Goal: Transaction & Acquisition: Purchase product/service

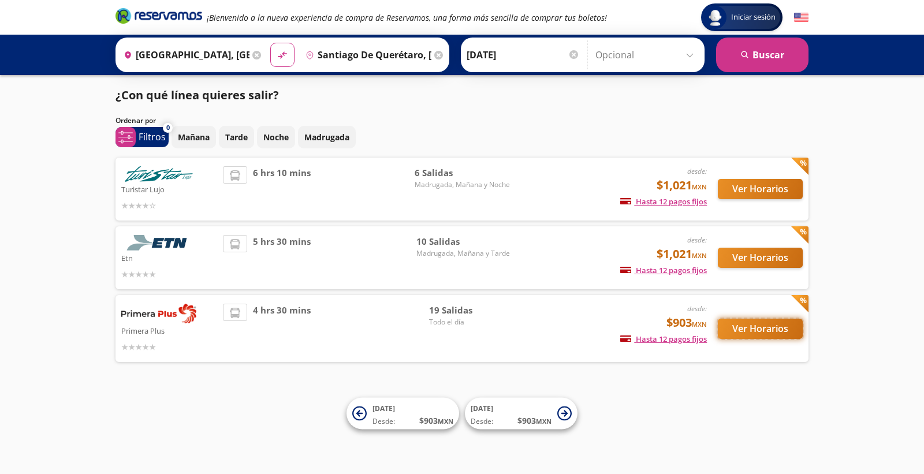
click at [771, 325] on button "Ver Horarios" at bounding box center [760, 329] width 85 height 20
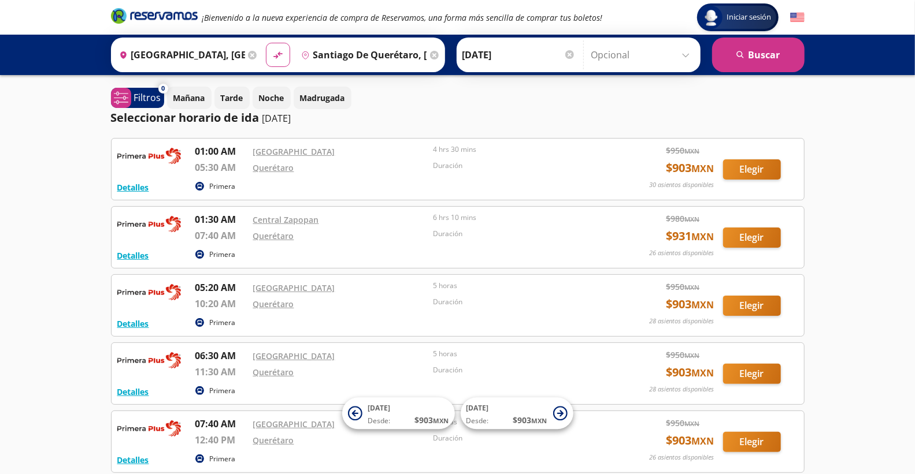
click at [42, 208] on div "Iniciar sesión Iniciar sesión ¡Bienvenido a la nueva experiencia de compra de R…" at bounding box center [457, 461] width 915 height 923
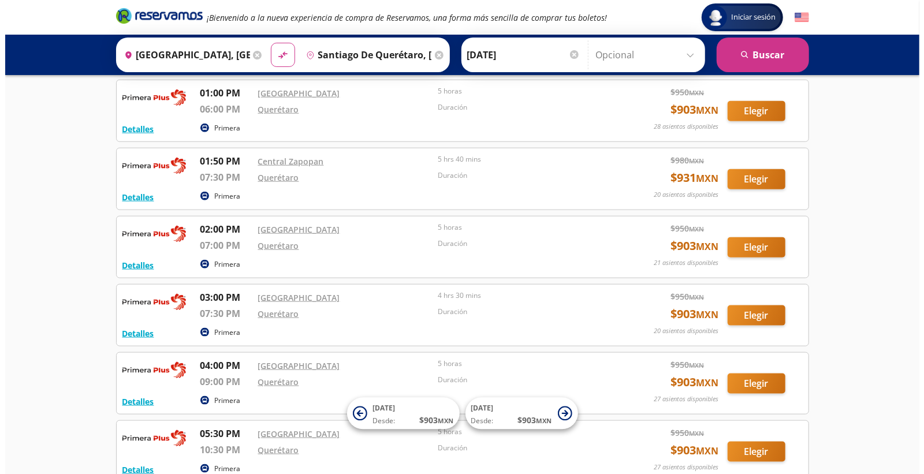
scroll to position [770, 0]
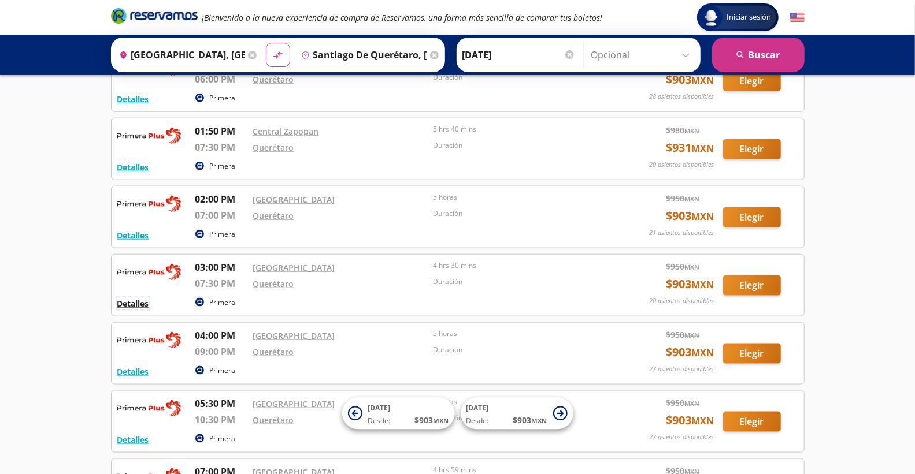
click at [133, 310] on button "Detalles" at bounding box center [133, 304] width 32 height 12
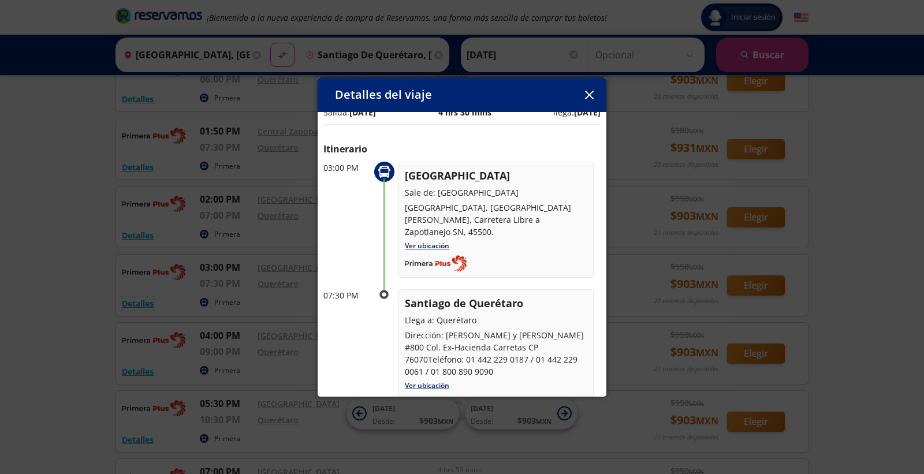
scroll to position [0, 0]
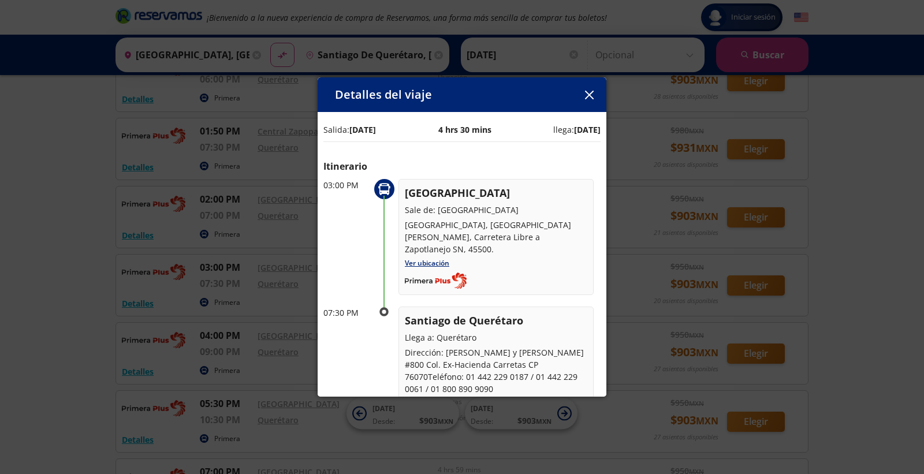
click at [586, 91] on icon "button" at bounding box center [589, 95] width 9 height 9
click at [586, 90] on div "Duración" at bounding box center [525, 81] width 174 height 18
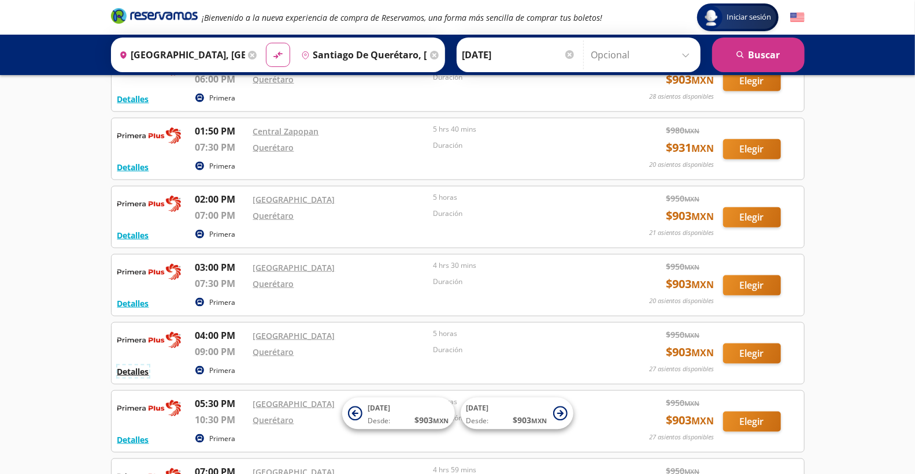
click at [136, 378] on button "Detalles" at bounding box center [133, 372] width 32 height 12
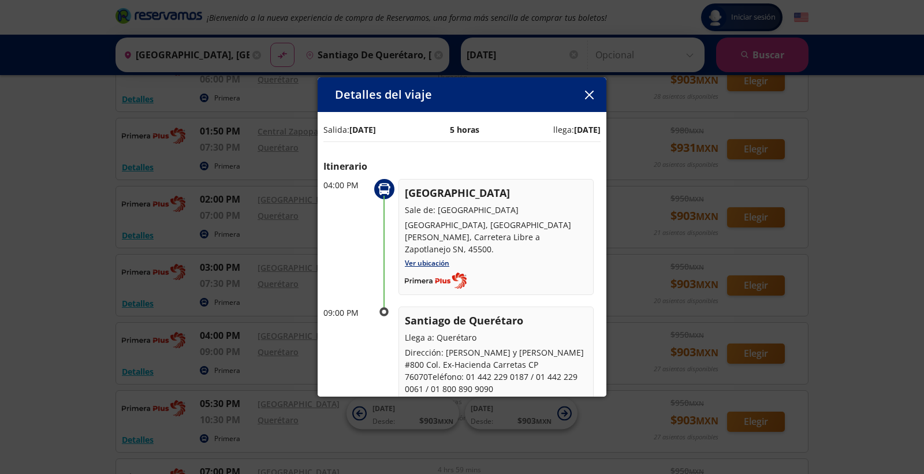
click at [588, 96] on icon "button" at bounding box center [589, 95] width 9 height 9
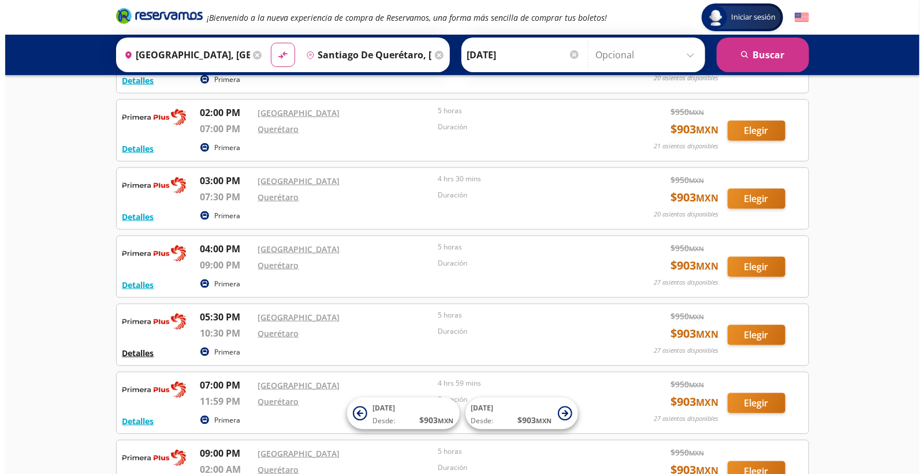
scroll to position [834, 0]
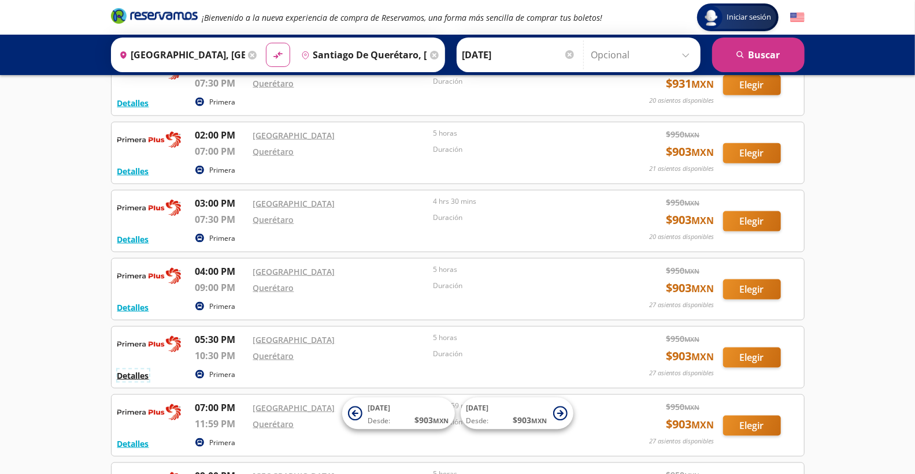
click at [133, 382] on button "Detalles" at bounding box center [133, 376] width 32 height 12
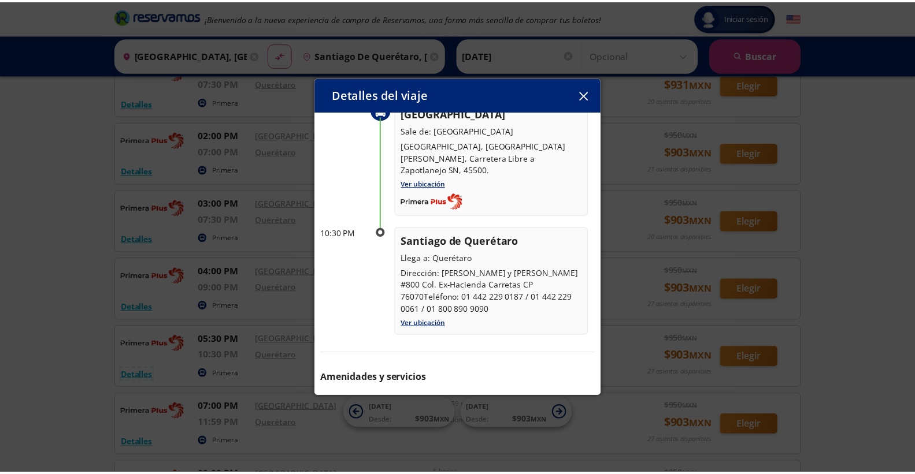
scroll to position [50, 0]
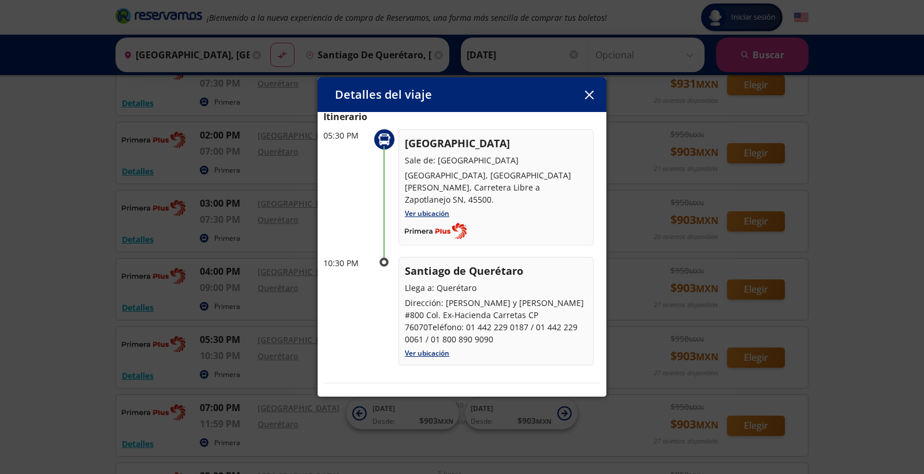
click at [588, 96] on icon "button" at bounding box center [589, 95] width 9 height 9
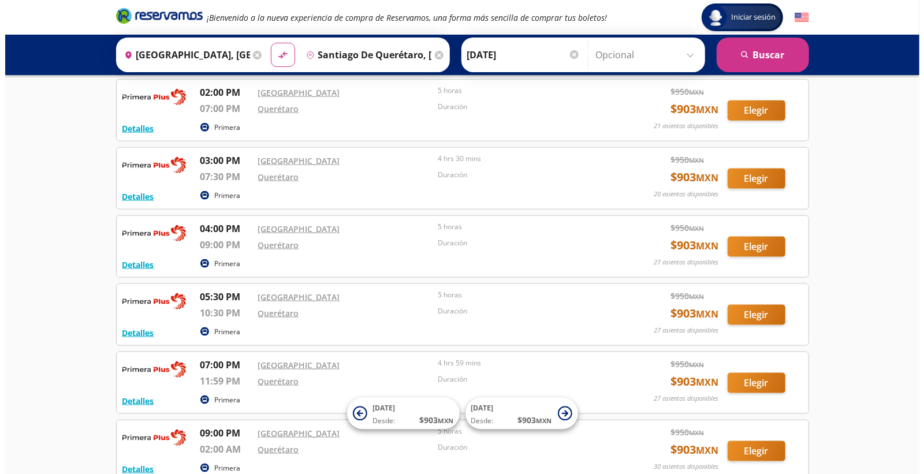
scroll to position [898, 0]
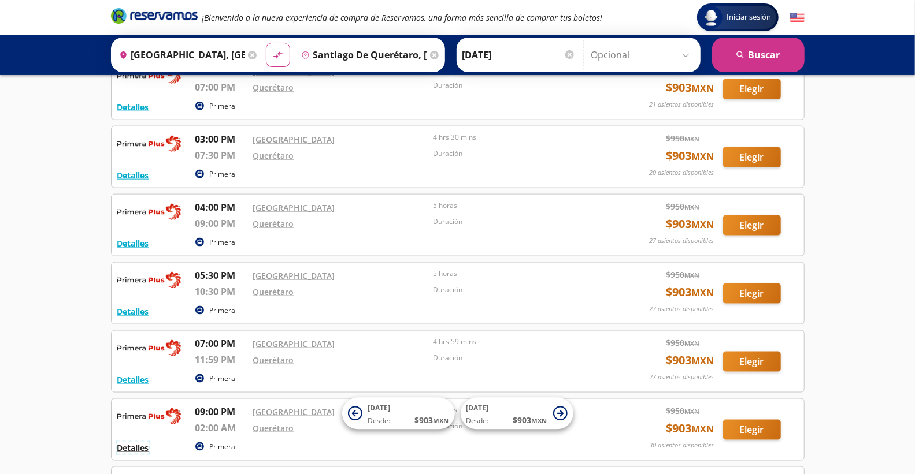
click at [143, 451] on button "Detalles" at bounding box center [133, 448] width 32 height 12
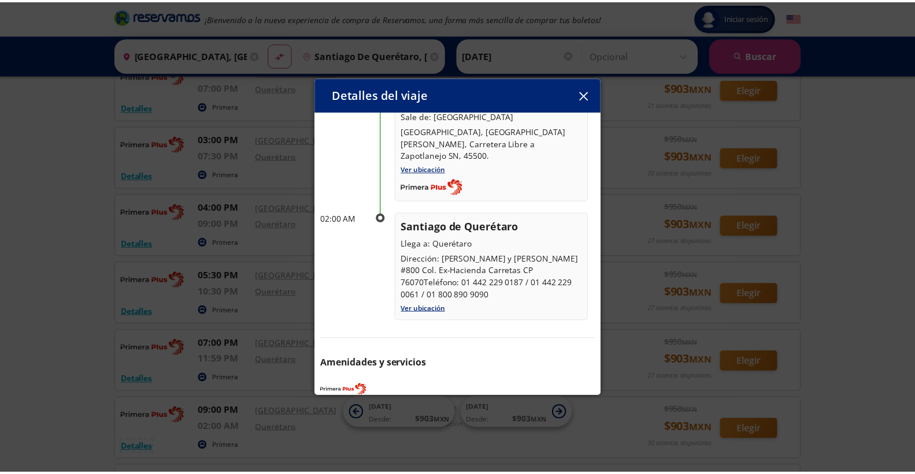
scroll to position [114, 0]
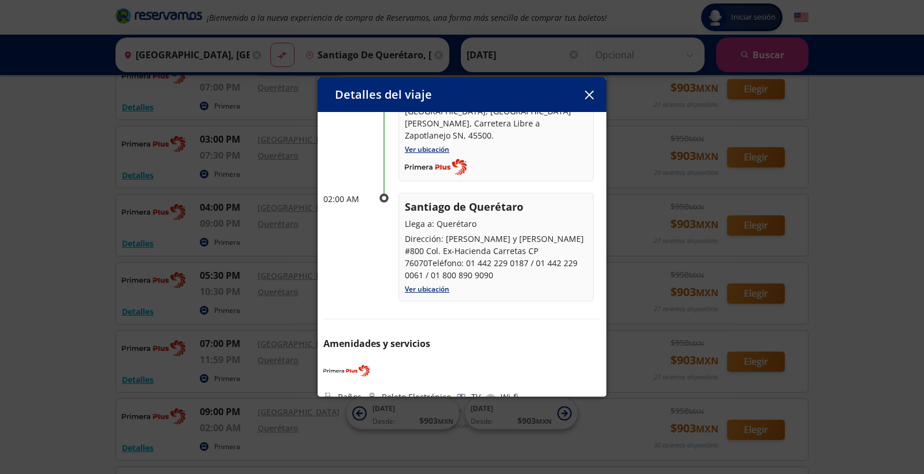
click at [586, 99] on icon "button" at bounding box center [589, 95] width 9 height 9
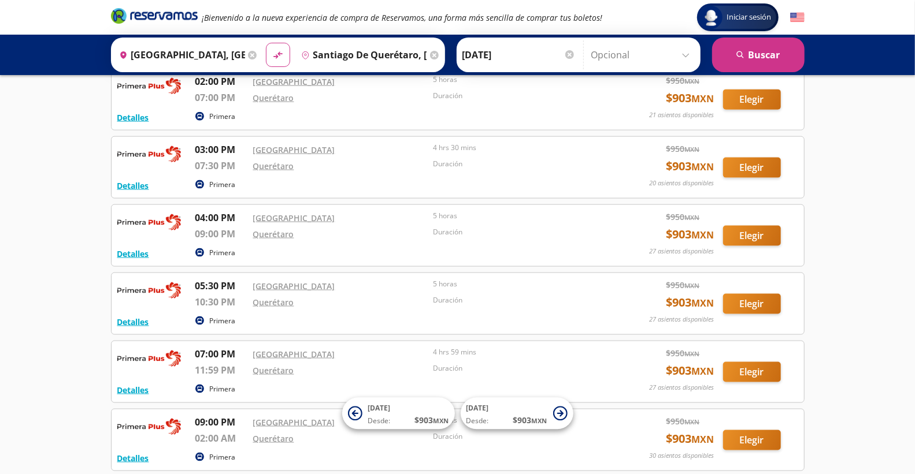
scroll to position [898, 0]
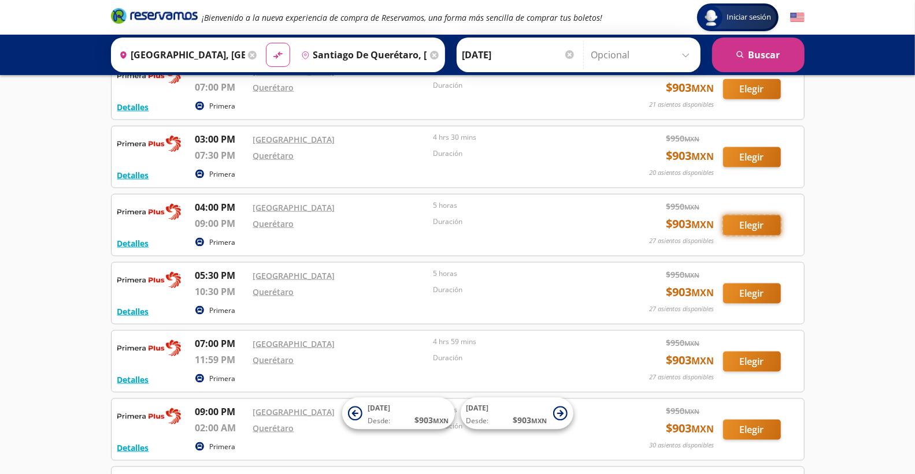
click at [759, 228] on button "Elegir" at bounding box center [752, 226] width 58 height 20
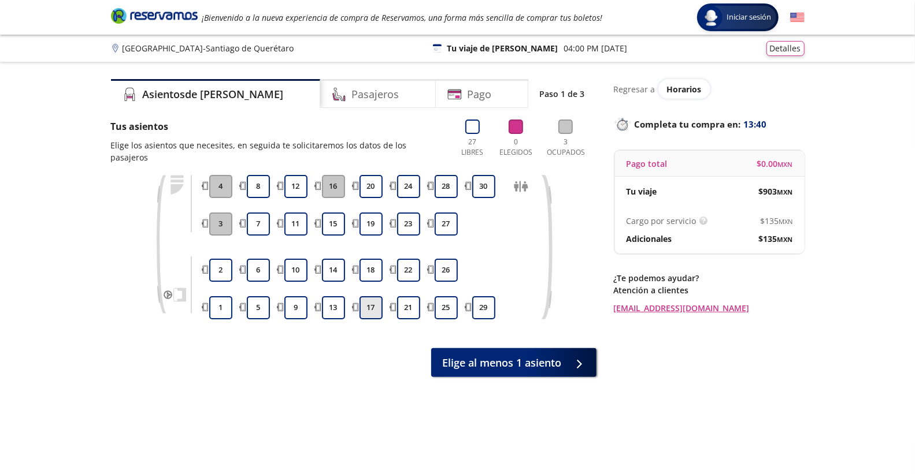
click at [367, 296] on button "17" at bounding box center [370, 307] width 23 height 23
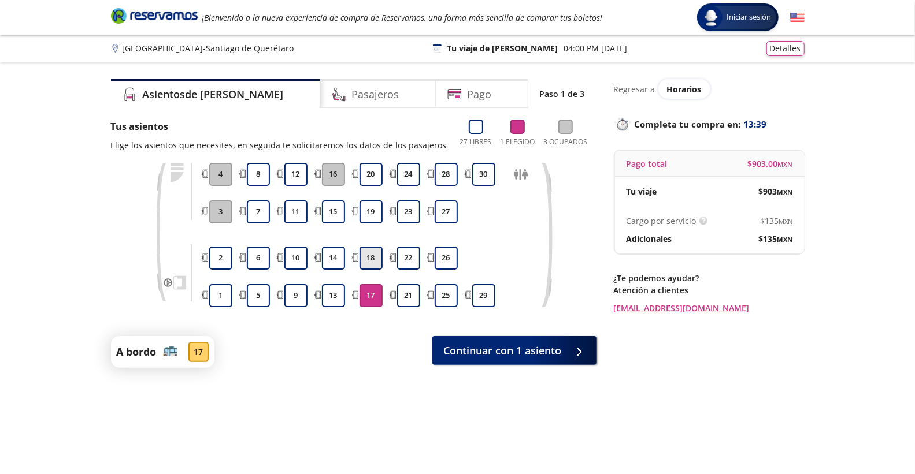
click at [368, 255] on button "18" at bounding box center [370, 258] width 23 height 23
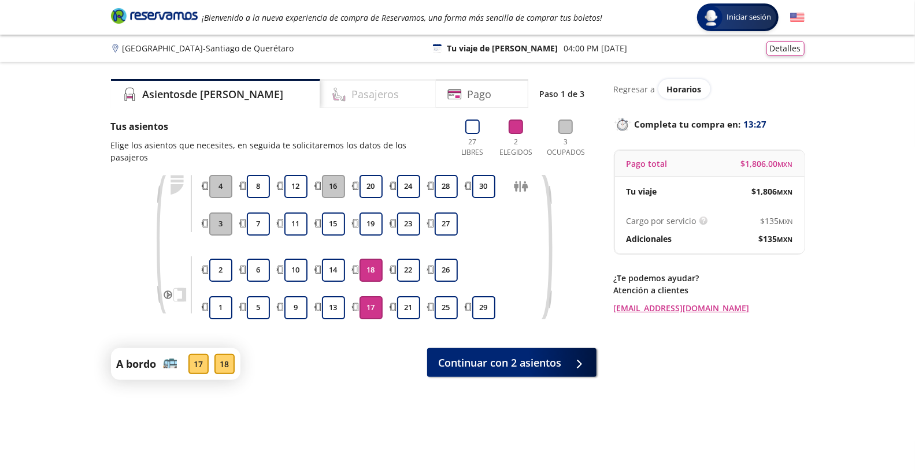
click at [352, 94] on h4 "Pasajeros" at bounding box center [375, 95] width 47 height 16
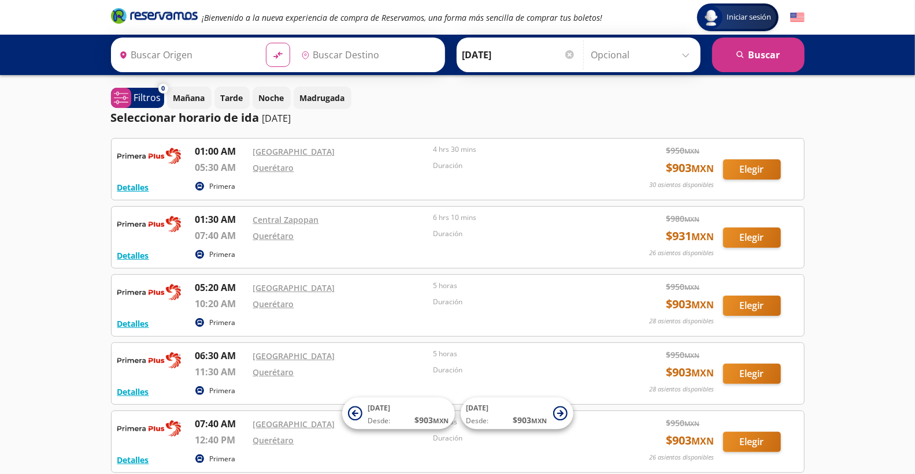
type input "[GEOGRAPHIC_DATA], [GEOGRAPHIC_DATA]"
type input "Santiago de Querétaro, [GEOGRAPHIC_DATA]"
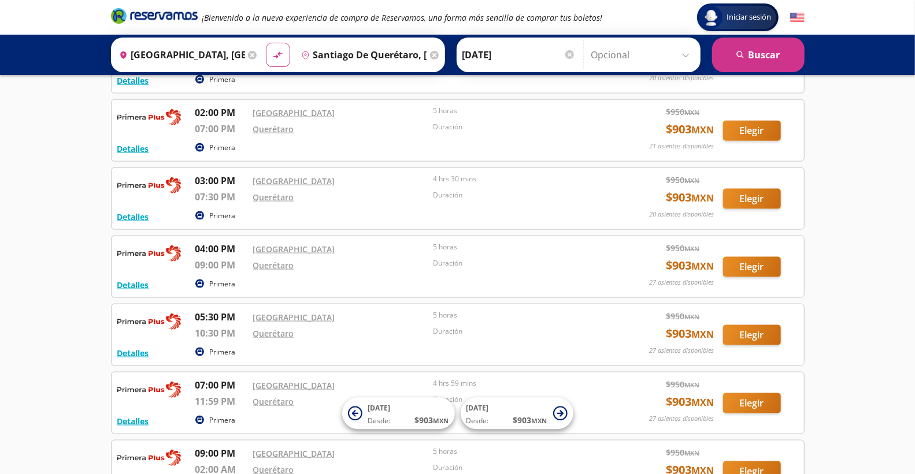
scroll to position [834, 0]
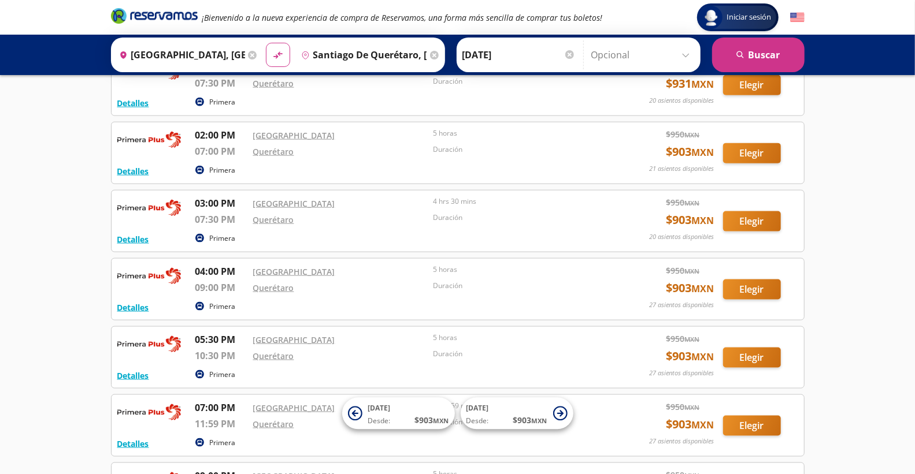
click at [248, 55] on icon at bounding box center [252, 55] width 9 height 9
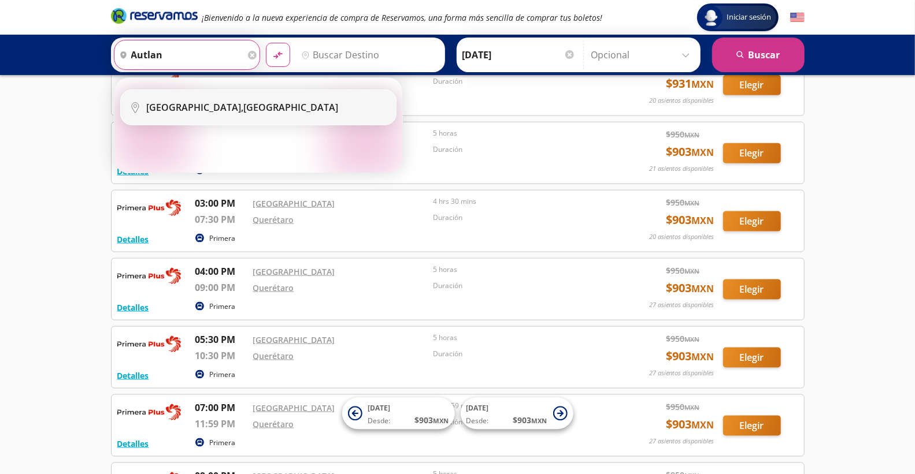
click at [202, 108] on div "Autlán, Jalisco" at bounding box center [243, 107] width 192 height 13
type input "[GEOGRAPHIC_DATA], [GEOGRAPHIC_DATA]"
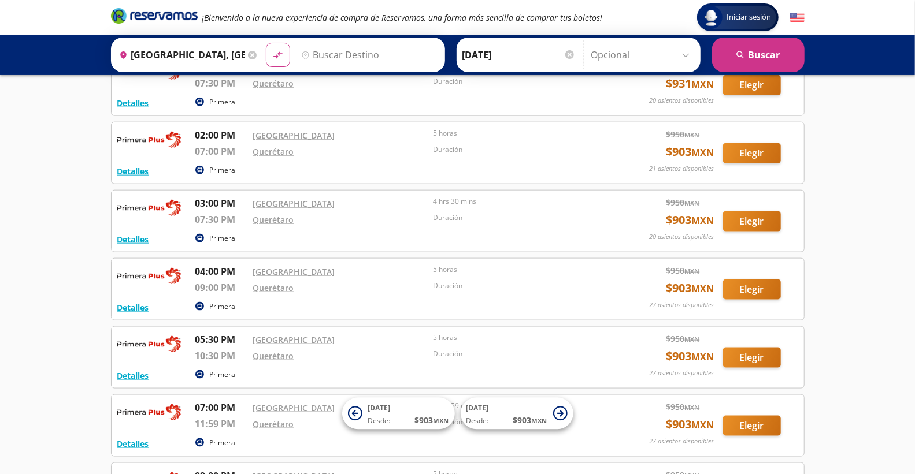
click at [310, 54] on input "Destino" at bounding box center [367, 54] width 142 height 29
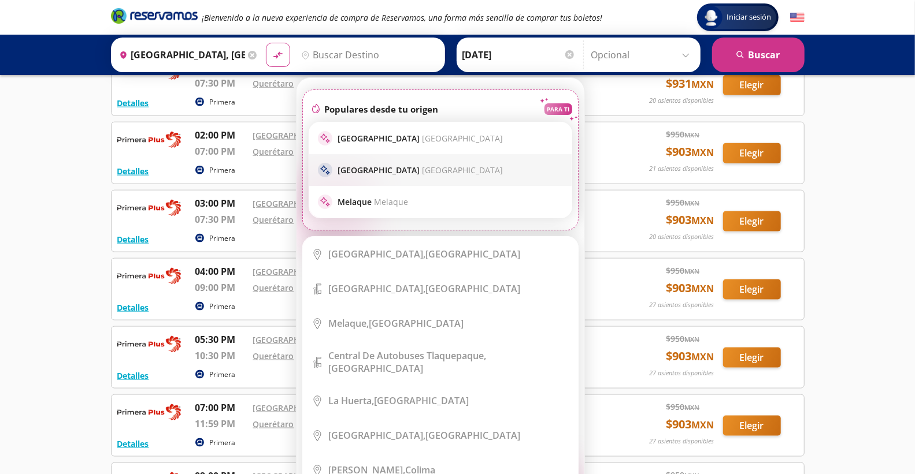
click at [372, 173] on p "Guadalajara Central Nueva" at bounding box center [420, 170] width 165 height 11
type input "[GEOGRAPHIC_DATA], [GEOGRAPHIC_DATA]"
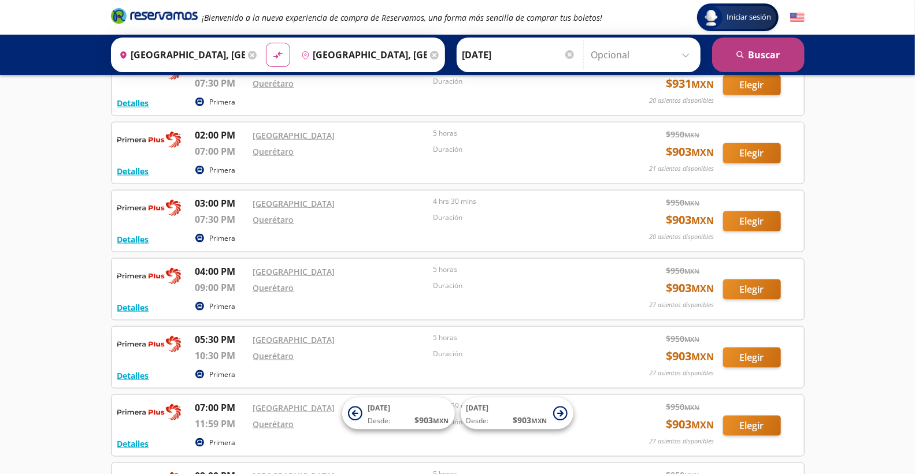
click at [756, 55] on button "search [GEOGRAPHIC_DATA]" at bounding box center [758, 55] width 92 height 35
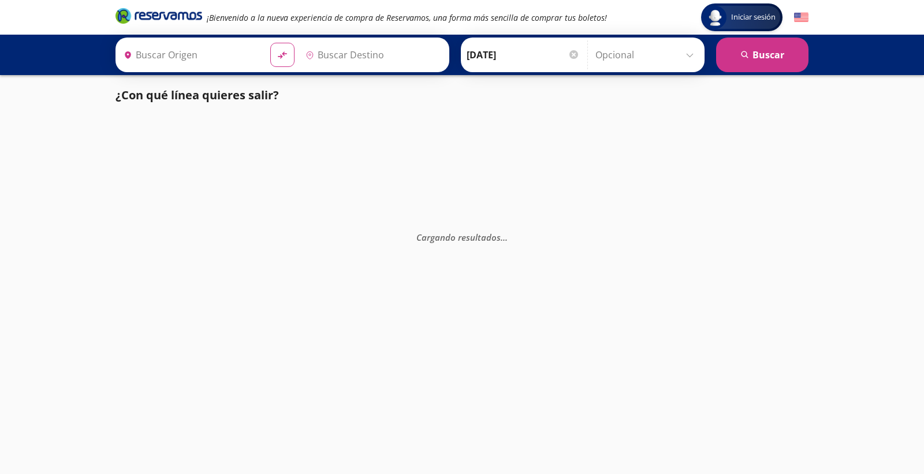
type input "[GEOGRAPHIC_DATA], [GEOGRAPHIC_DATA]"
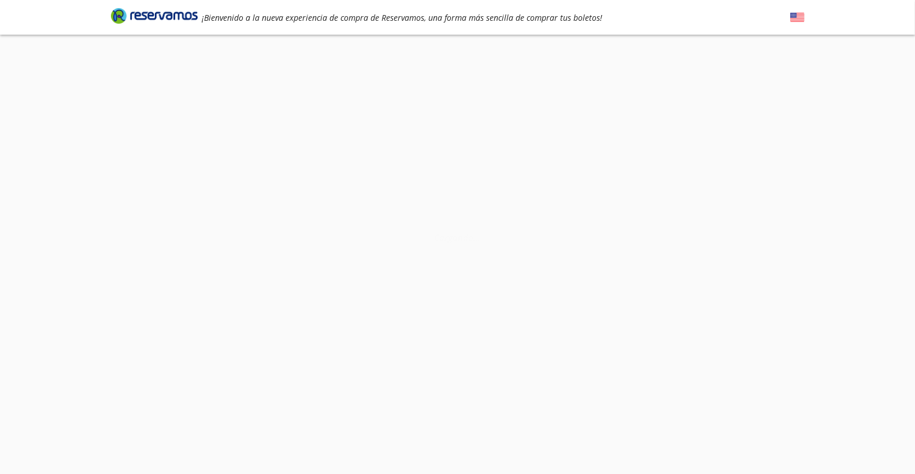
click at [790, 17] on img at bounding box center [797, 17] width 14 height 14
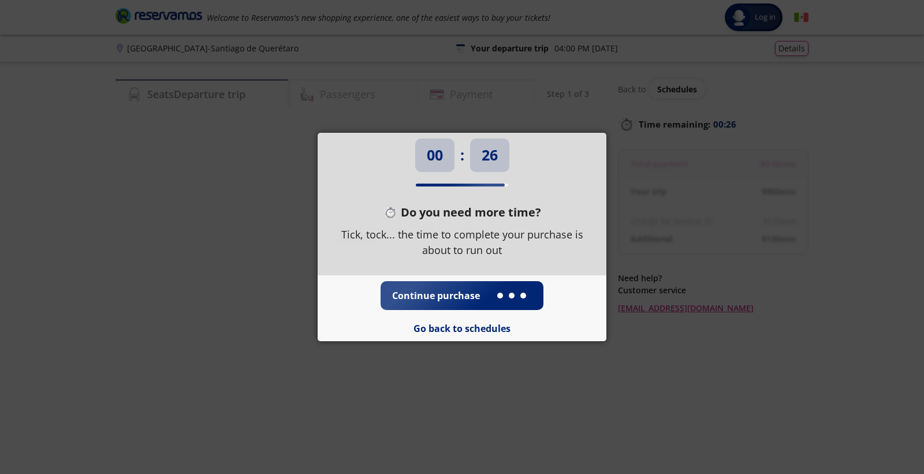
click at [792, 19] on div "00 : 26 Do you need more time? Tick, tock... the time to complete your purchase…" at bounding box center [462, 237] width 924 height 474
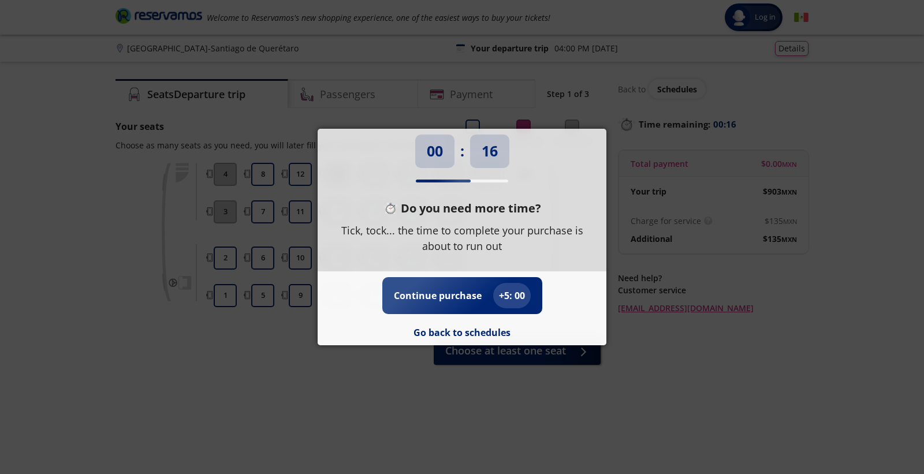
click at [377, 385] on div "00 : 16 Do you need more time? Tick, tock... the time to complete your purchase…" at bounding box center [462, 237] width 924 height 474
click at [340, 380] on div "00 : 11 Do you need more time? Tick, tock... the time to complete your purchase…" at bounding box center [462, 237] width 924 height 474
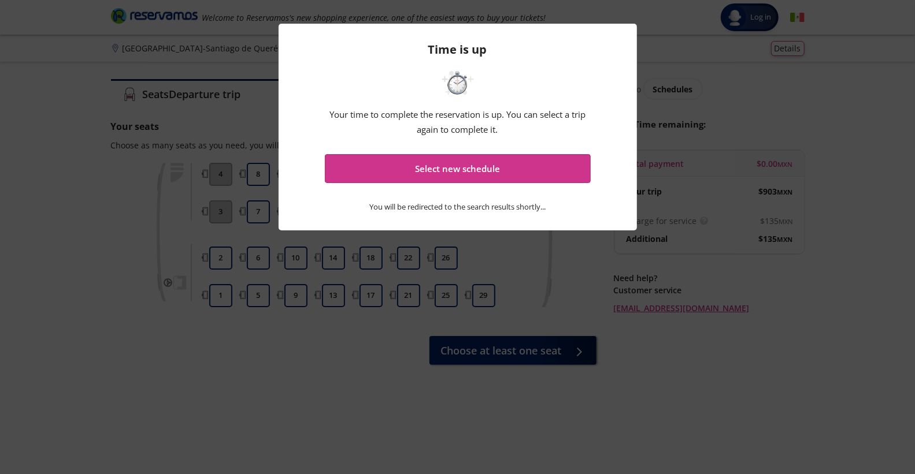
click at [618, 367] on div "Time is up Your time to complete the reservation is up. You can select a trip a…" at bounding box center [457, 237] width 915 height 474
click at [597, 36] on div "Time is up Your time to complete the reservation is up. You can select a trip a…" at bounding box center [457, 127] width 358 height 207
click at [622, 325] on div "Time is up Your time to complete the reservation is up. You can select a trip a…" at bounding box center [457, 237] width 915 height 474
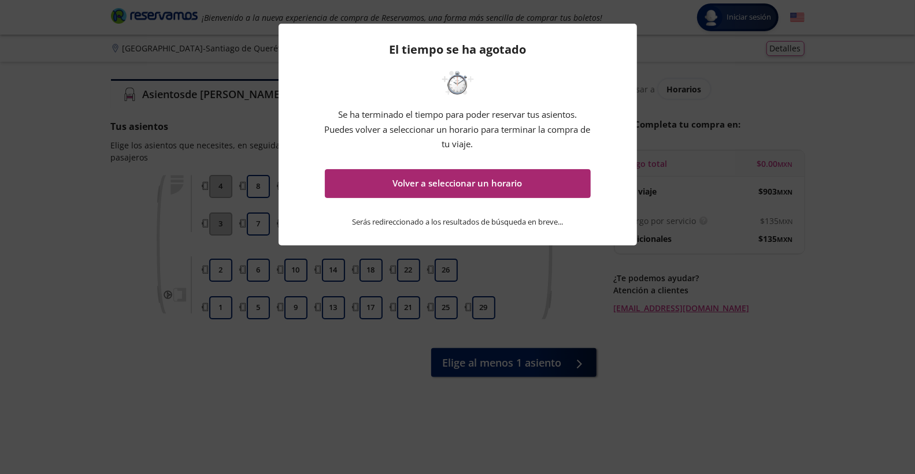
click at [501, 185] on button "Volver a seleccionar un horario" at bounding box center [458, 183] width 266 height 29
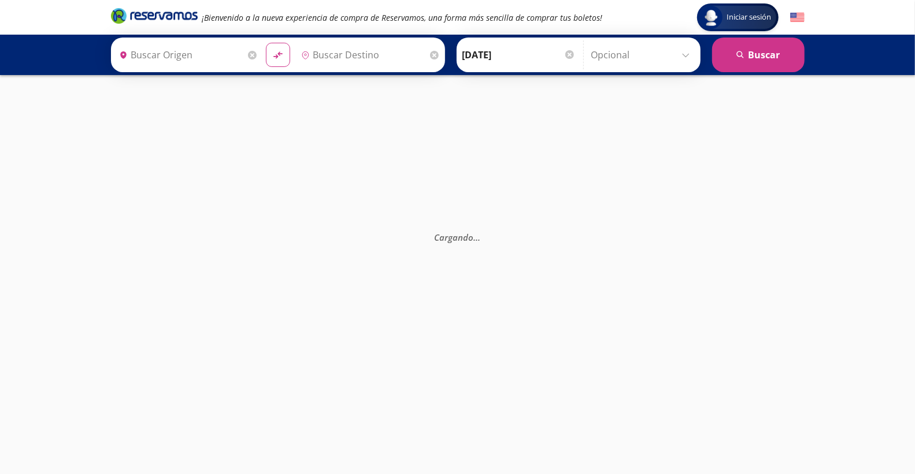
type input "[GEOGRAPHIC_DATA], [GEOGRAPHIC_DATA]"
type input "Querétaro, Querétaro"
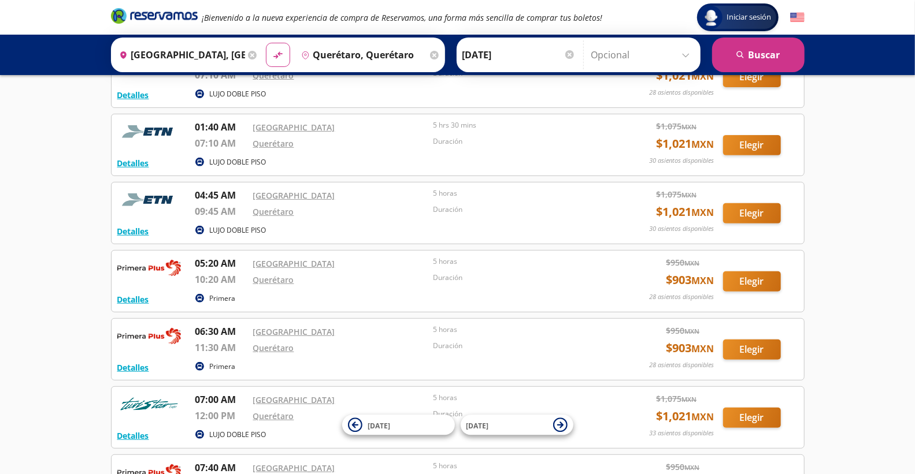
scroll to position [257, 0]
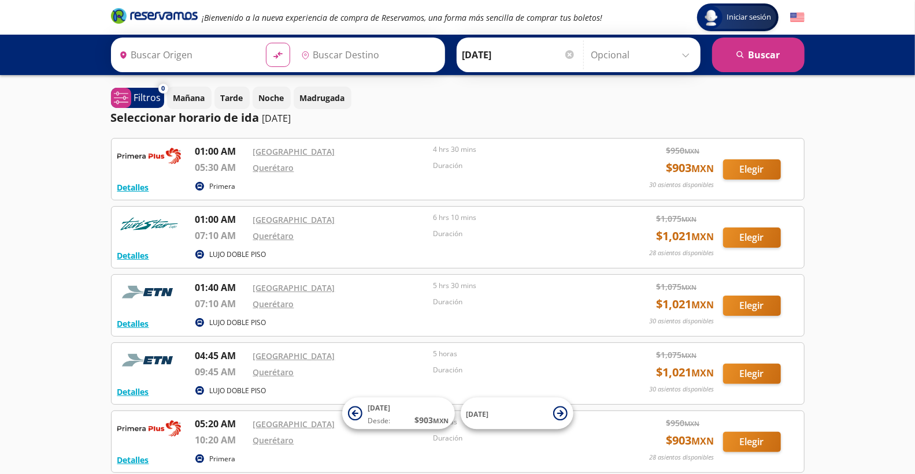
type input "[GEOGRAPHIC_DATA], [GEOGRAPHIC_DATA]"
type input "Querétaro, Querétaro"
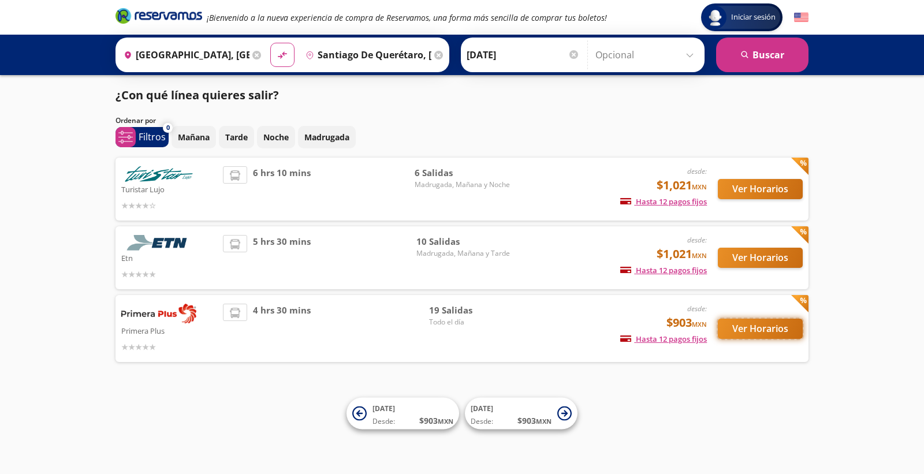
click at [769, 326] on button "Ver Horarios" at bounding box center [760, 329] width 85 height 20
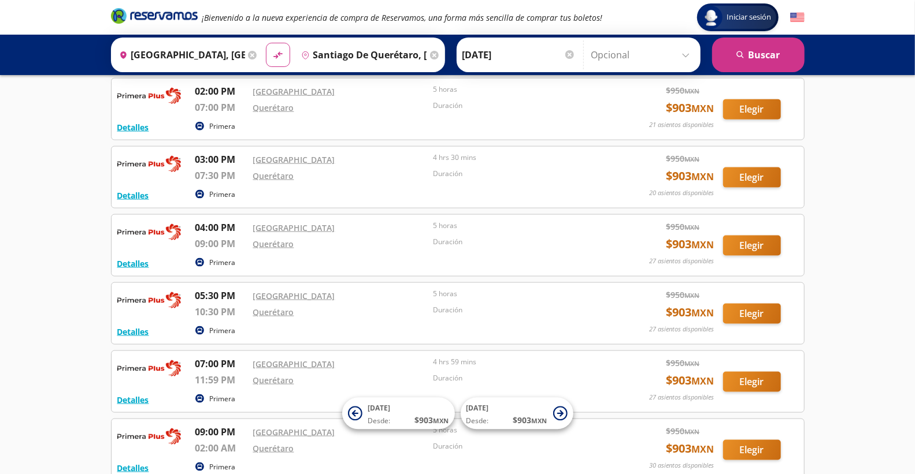
scroll to position [900, 0]
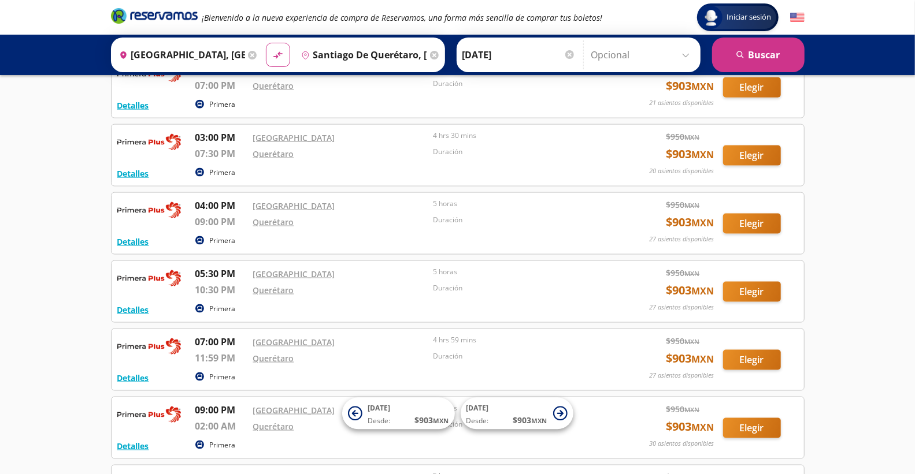
click at [248, 56] on icon at bounding box center [252, 55] width 9 height 9
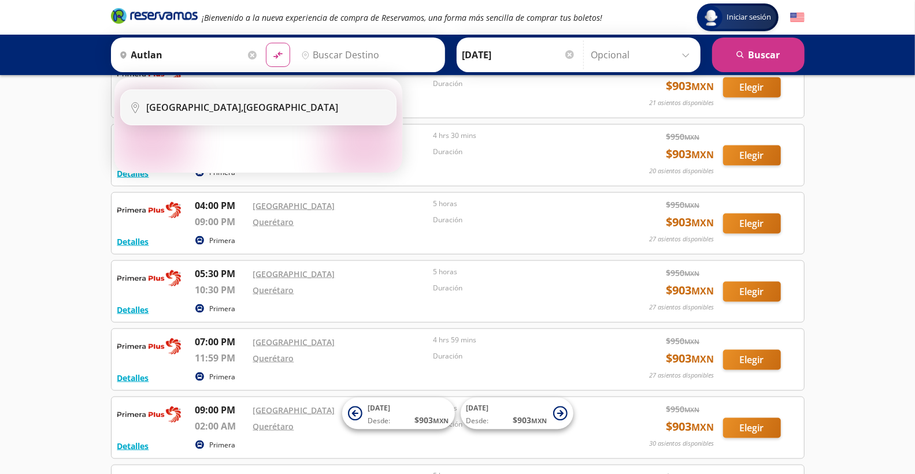
click at [174, 116] on li "City Icon [GEOGRAPHIC_DATA], [GEOGRAPHIC_DATA]" at bounding box center [258, 107] width 275 height 35
type input "[GEOGRAPHIC_DATA], [GEOGRAPHIC_DATA]"
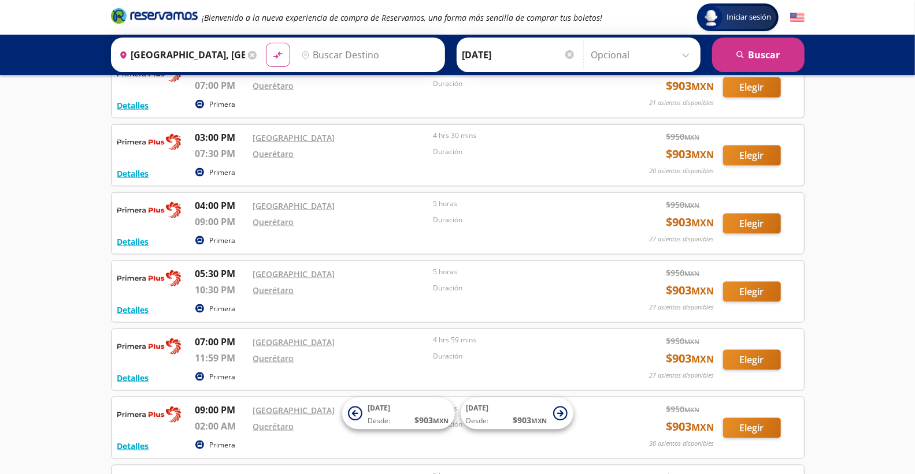
click at [310, 55] on input "Destino" at bounding box center [367, 54] width 142 height 29
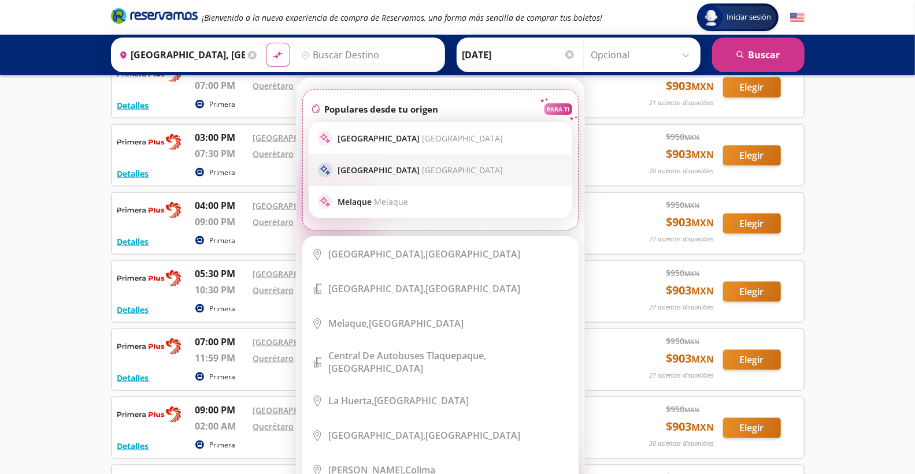
click at [422, 172] on span "[GEOGRAPHIC_DATA]" at bounding box center [462, 170] width 81 height 11
type input "[GEOGRAPHIC_DATA], [GEOGRAPHIC_DATA]"
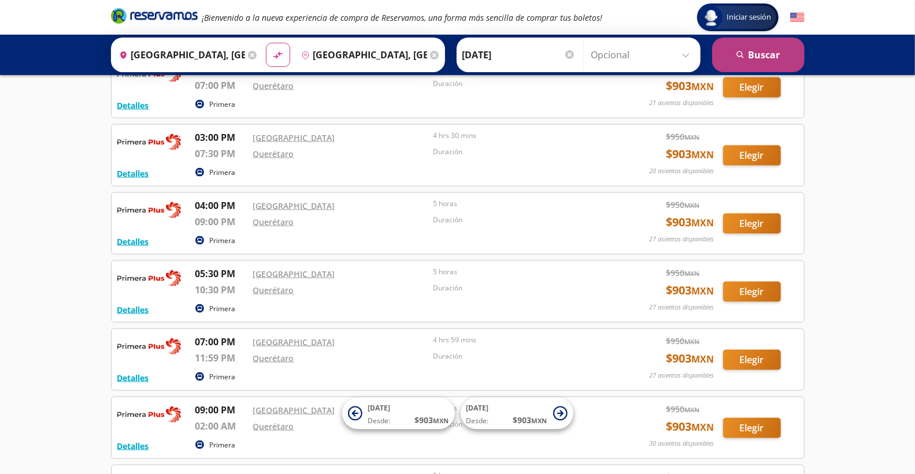
click at [768, 54] on button "search [GEOGRAPHIC_DATA]" at bounding box center [758, 55] width 92 height 35
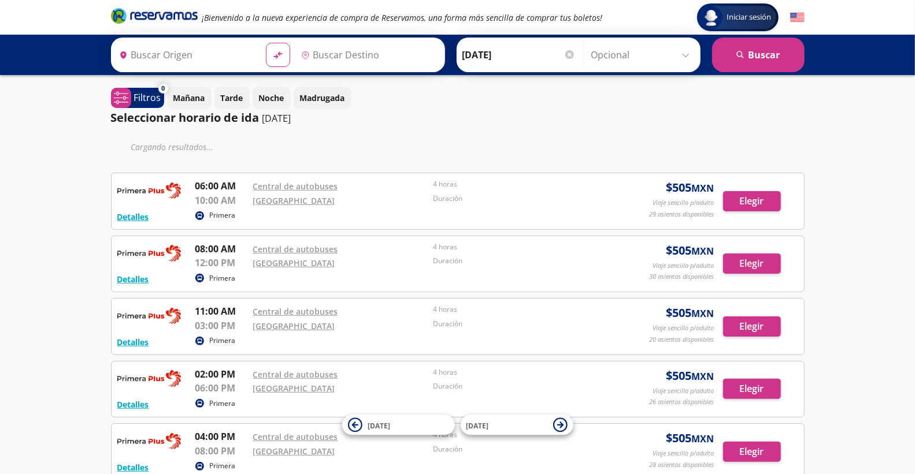
type input "[GEOGRAPHIC_DATA], [GEOGRAPHIC_DATA]"
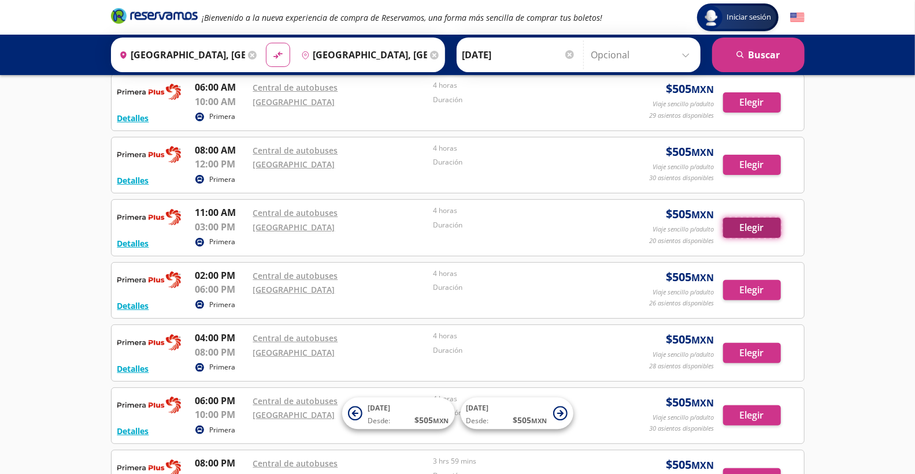
click at [752, 232] on button "Elegir" at bounding box center [752, 228] width 58 height 20
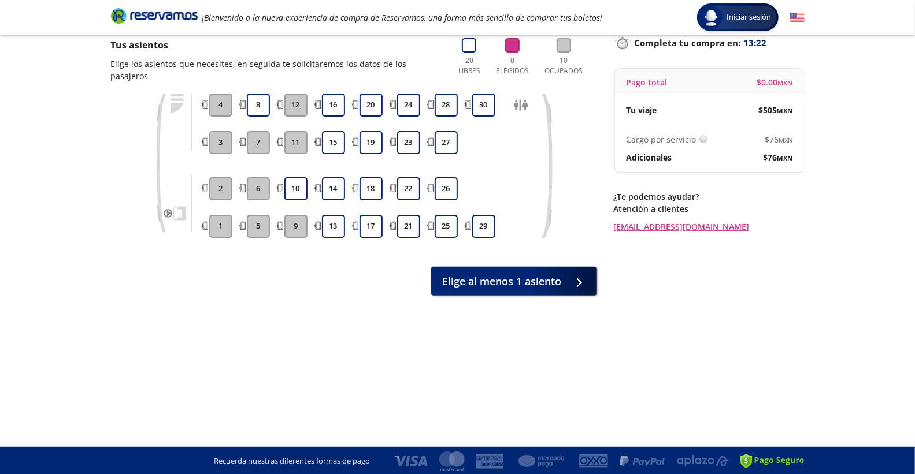
scroll to position [83, 0]
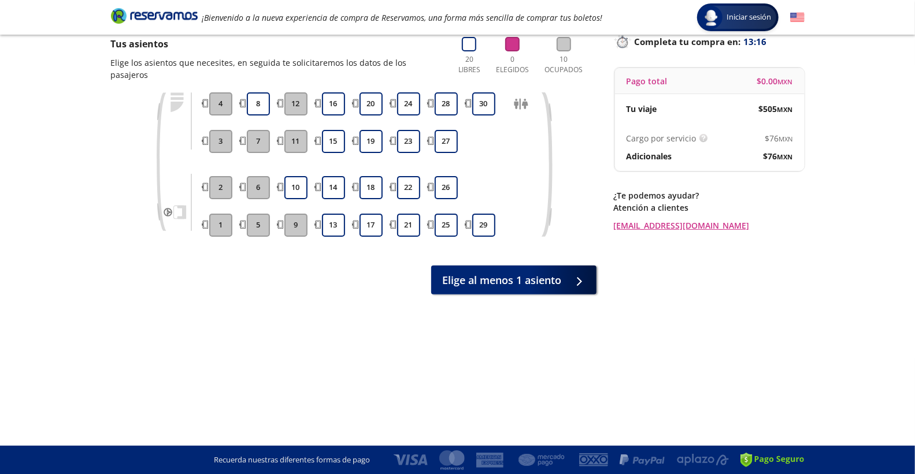
click at [563, 397] on div "Asientos de [PERSON_NAME] Pago Paso 1 de 3 Tus asientos Elige los asientos que …" at bounding box center [353, 198] width 485 height 403
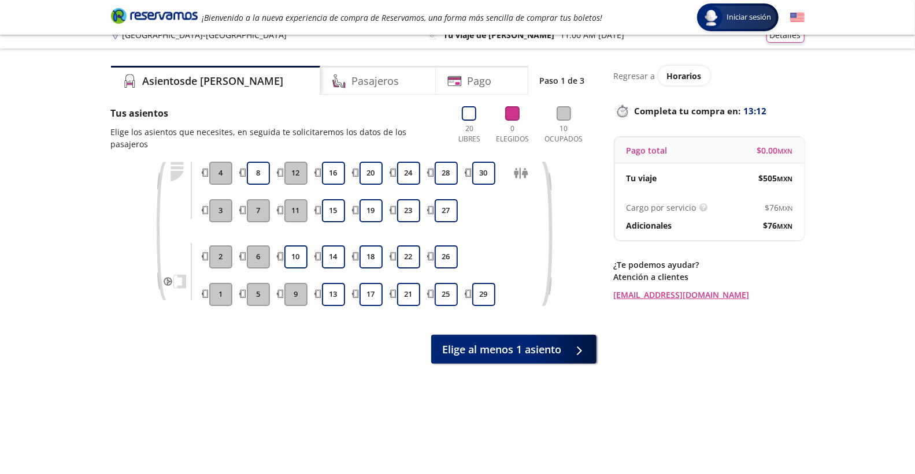
scroll to position [0, 0]
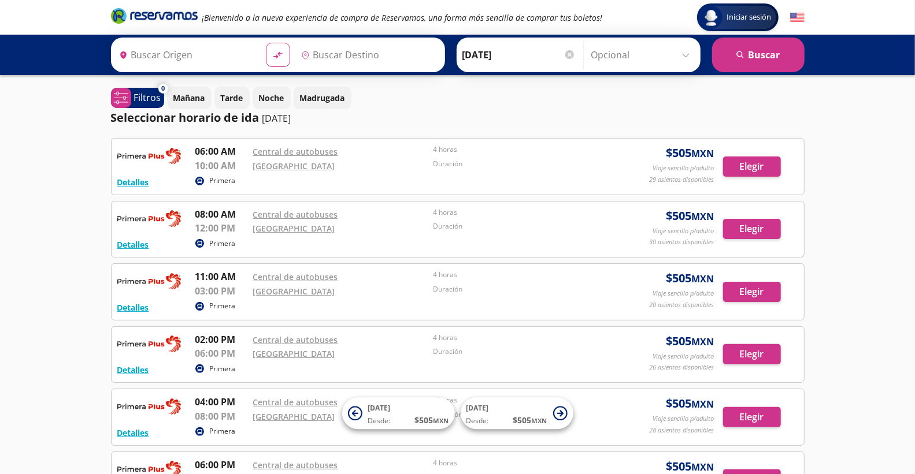
type input "[GEOGRAPHIC_DATA], [GEOGRAPHIC_DATA]"
